Goal: Task Accomplishment & Management: Manage account settings

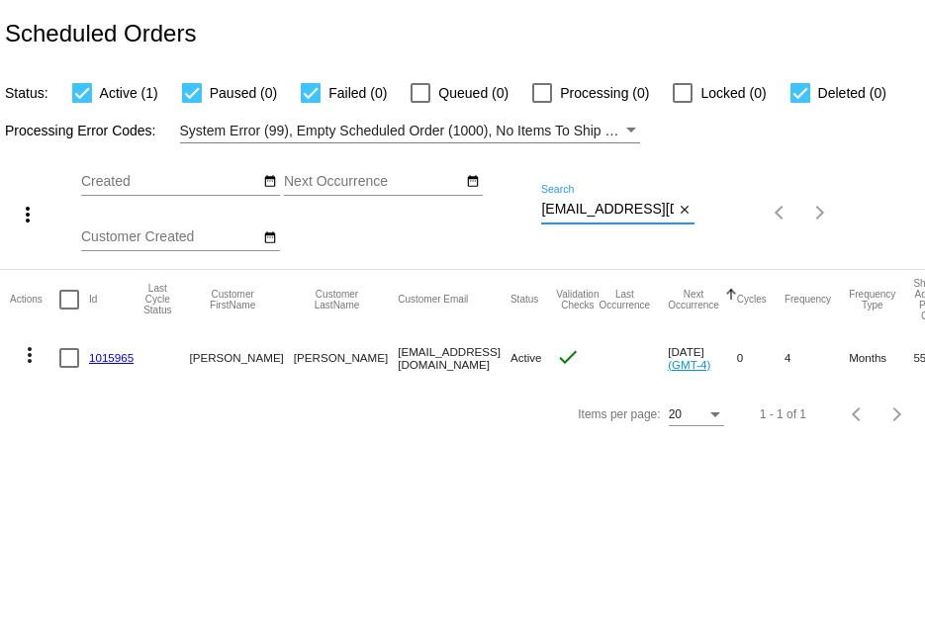
scroll to position [0, 28]
drag, startPoint x: 541, startPoint y: 215, endPoint x: 730, endPoint y: 227, distance: 189.3
click at [730, 227] on div "more_vert Sep Jan Feb Mar [DATE]" at bounding box center [462, 206] width 925 height 126
paste input "vselanteva"
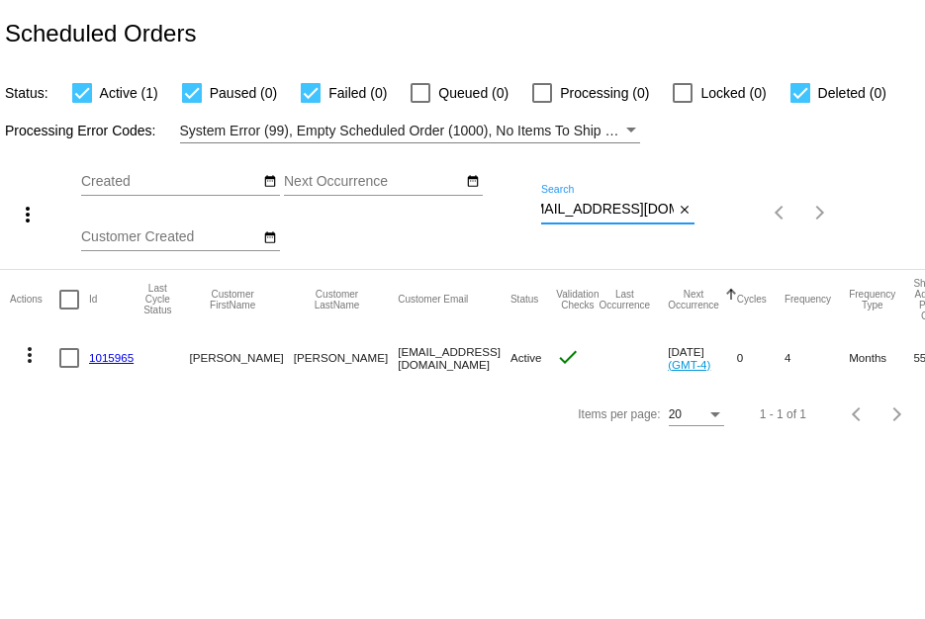
type input "[EMAIL_ADDRESS][DOMAIN_NAME]"
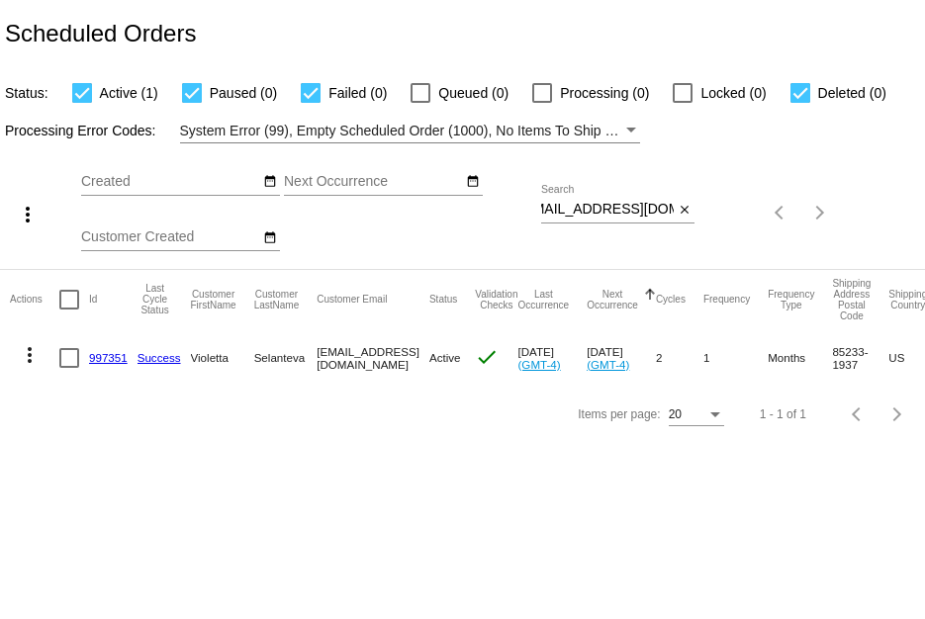
scroll to position [0, 0]
click at [108, 356] on link "997351" at bounding box center [108, 357] width 39 height 13
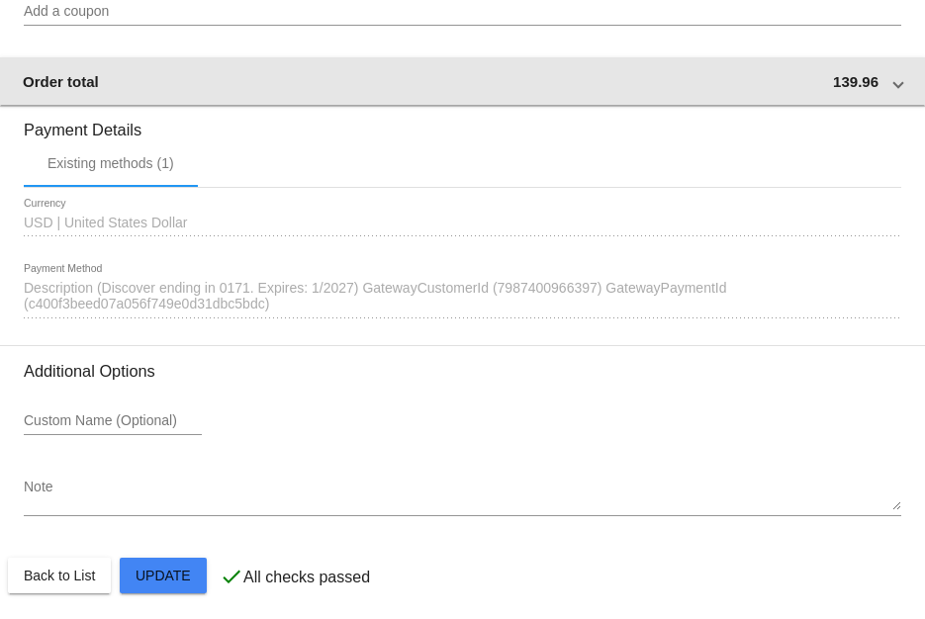
scroll to position [1841, 0]
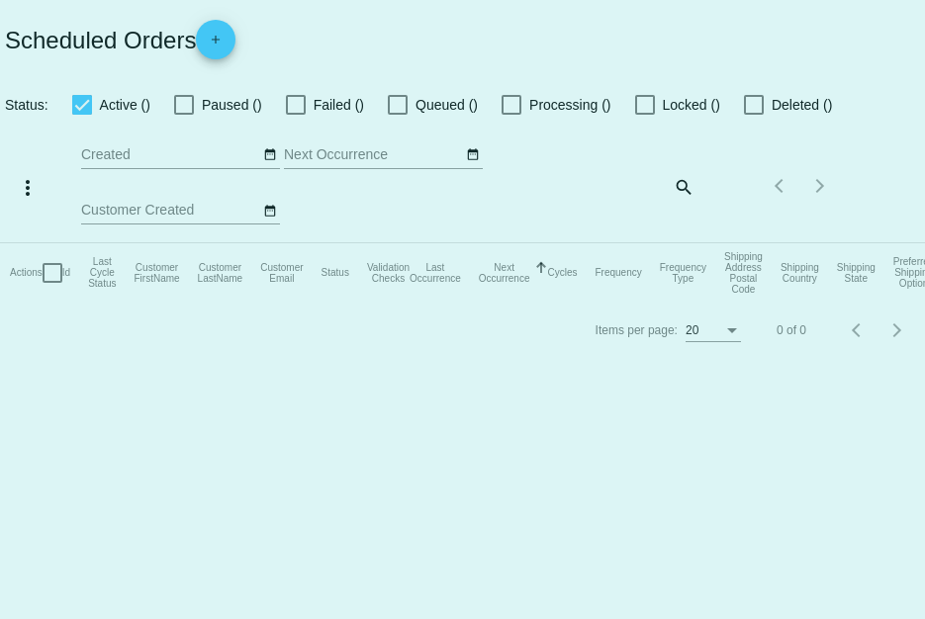
checkbox input "true"
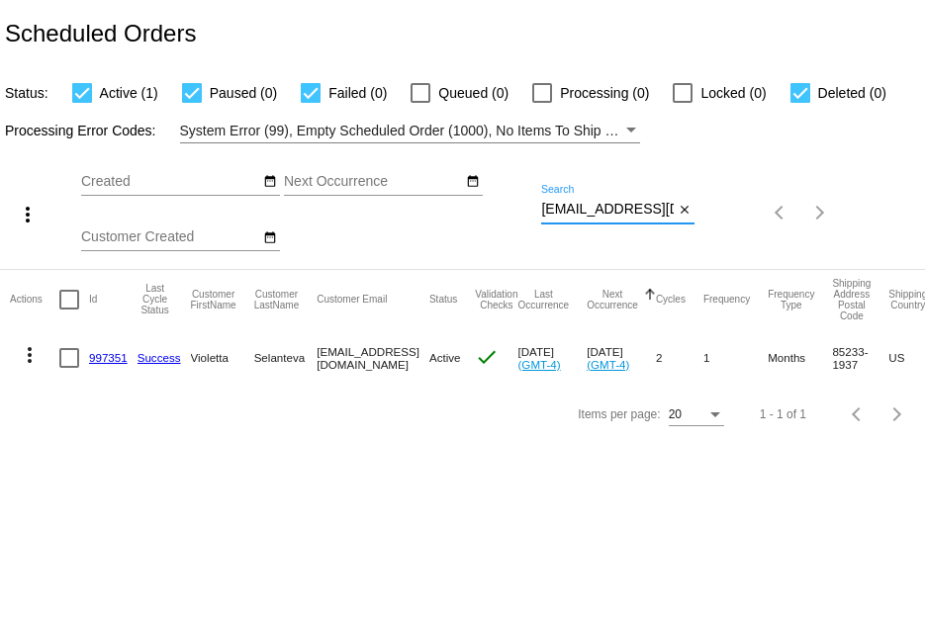
scroll to position [0, 22]
drag, startPoint x: 543, startPoint y: 211, endPoint x: 863, endPoint y: 244, distance: 322.2
click at [863, 244] on div "more_vert Sep Jan Feb Mar [DATE]" at bounding box center [462, 206] width 925 height 126
paste input "conniecurry"
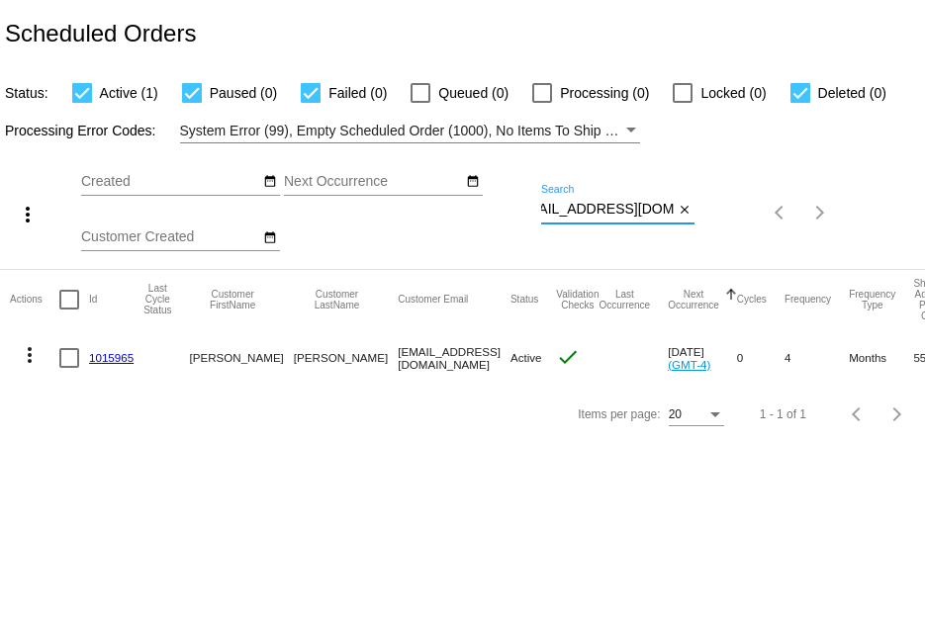
type input "[EMAIL_ADDRESS][DOMAIN_NAME]"
click at [115, 352] on link "1015965" at bounding box center [111, 357] width 45 height 13
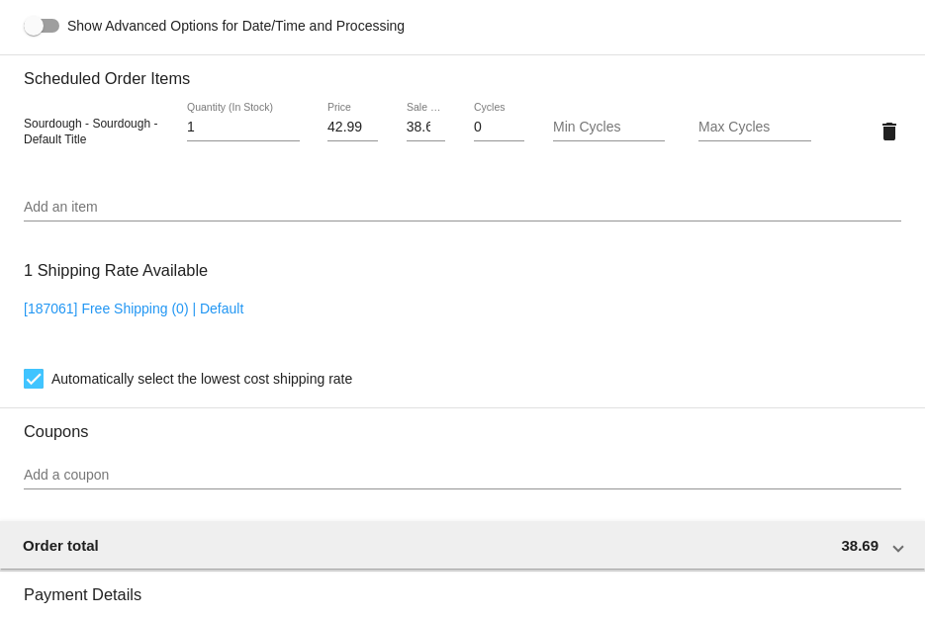
scroll to position [1662, 0]
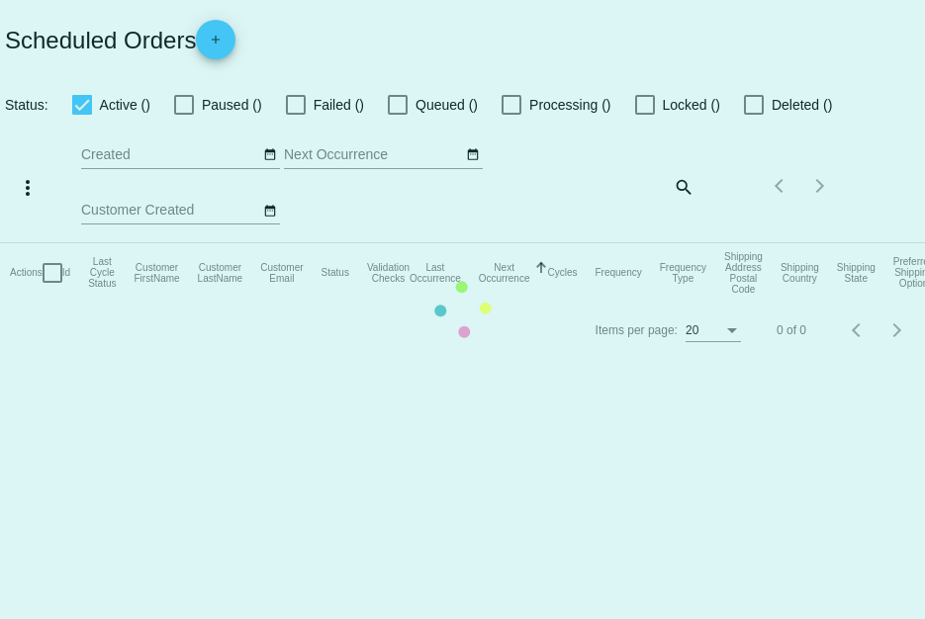
checkbox input "true"
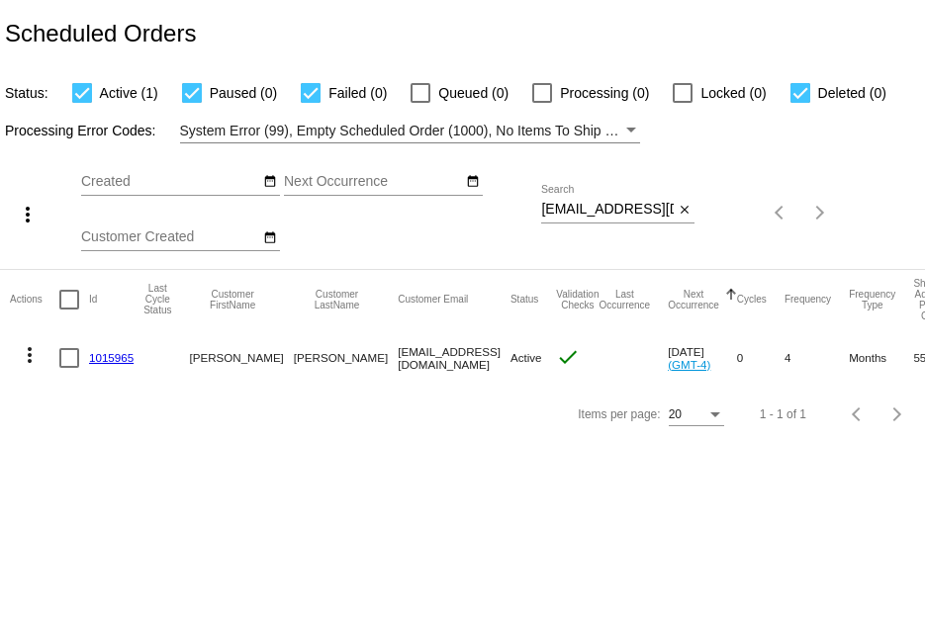
click at [25, 355] on mat-icon "more_vert" at bounding box center [30, 355] width 24 height 24
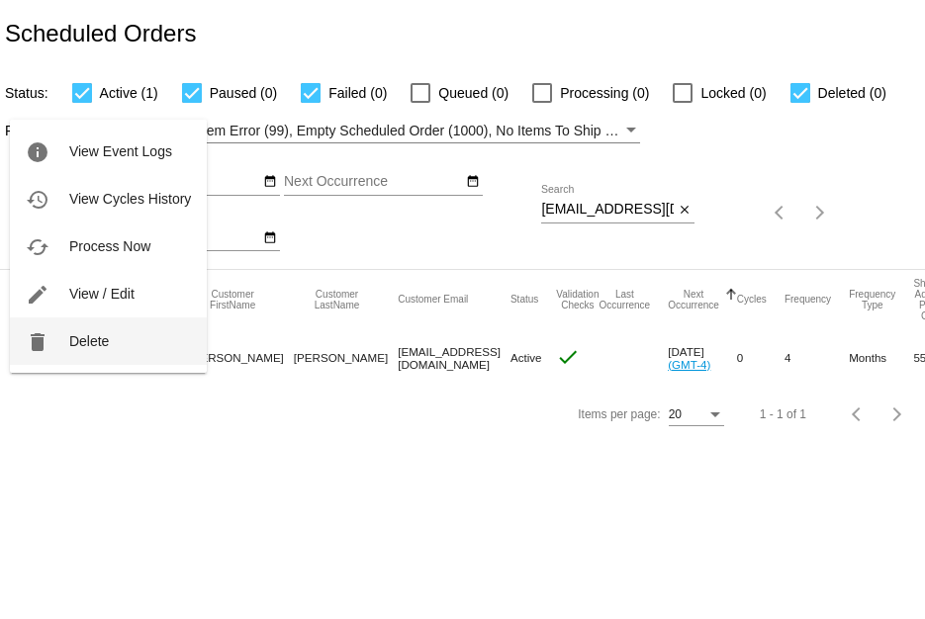
click at [60, 350] on button "delete Delete" at bounding box center [108, 340] width 197 height 47
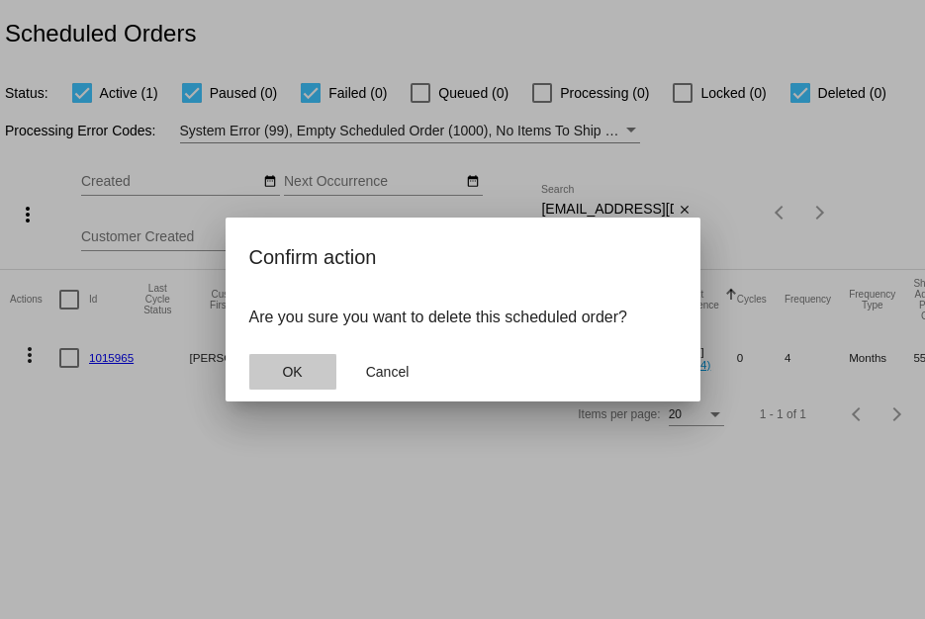
click at [290, 365] on span "OK" at bounding box center [292, 372] width 20 height 16
